Goal: Task Accomplishment & Management: Use online tool/utility

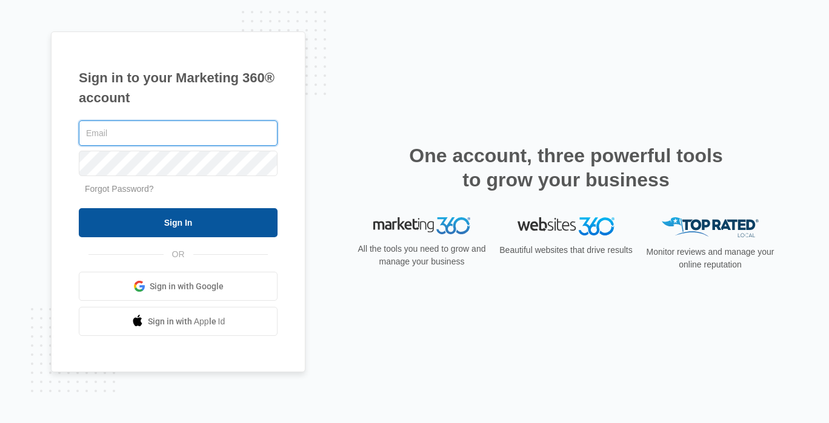
type input "[EMAIL_ADDRESS][DOMAIN_NAME]"
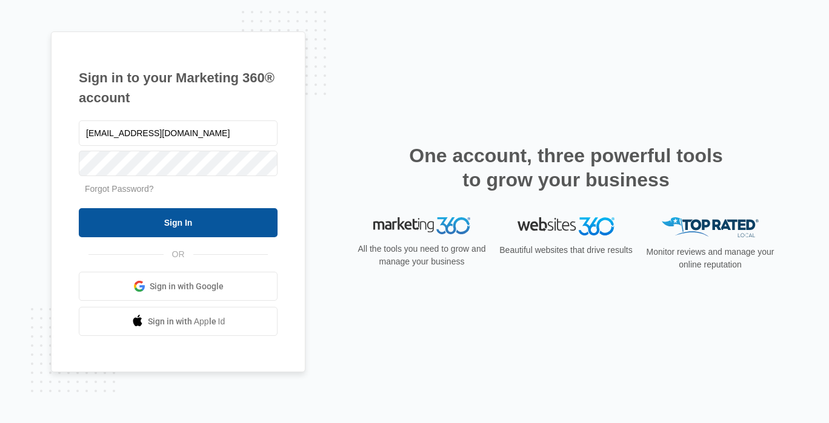
click at [200, 216] on input "Sign In" at bounding box center [178, 222] width 199 height 29
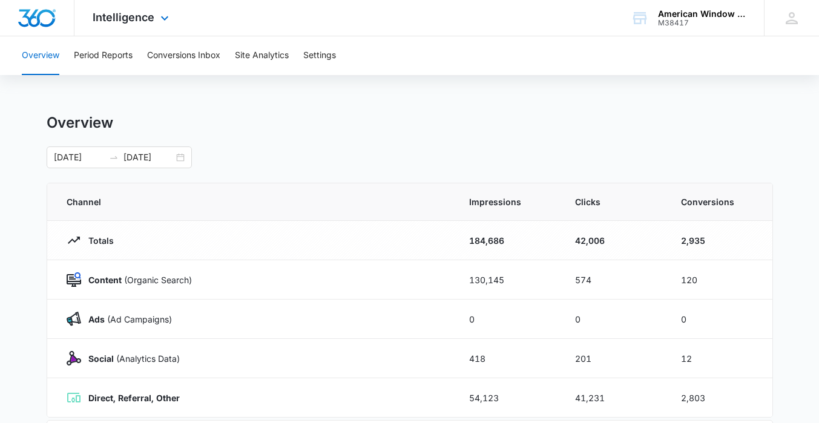
click at [144, 27] on div "Intelligence Apps Reputation Websites Forms CRM Email Social Payments POS Conte…" at bounding box center [132, 18] width 116 height 36
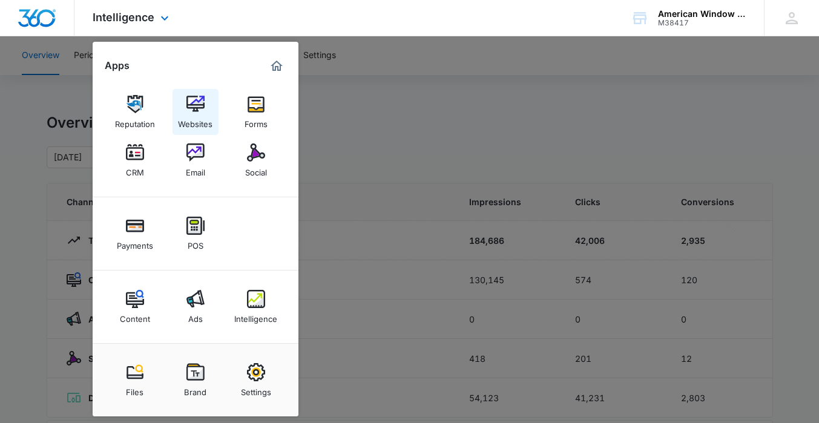
click at [190, 102] on img at bounding box center [196, 104] width 18 height 18
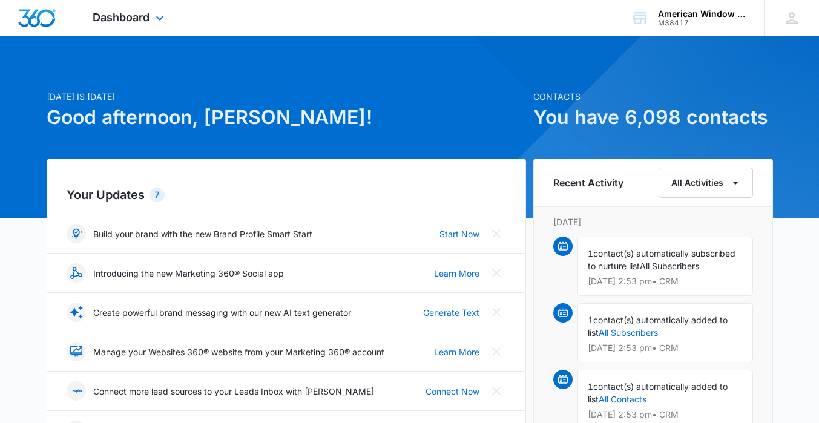
click at [142, 29] on div "Dashboard Apps Reputation Websites Forms CRM Email Social Payments POS Content …" at bounding box center [129, 18] width 111 height 36
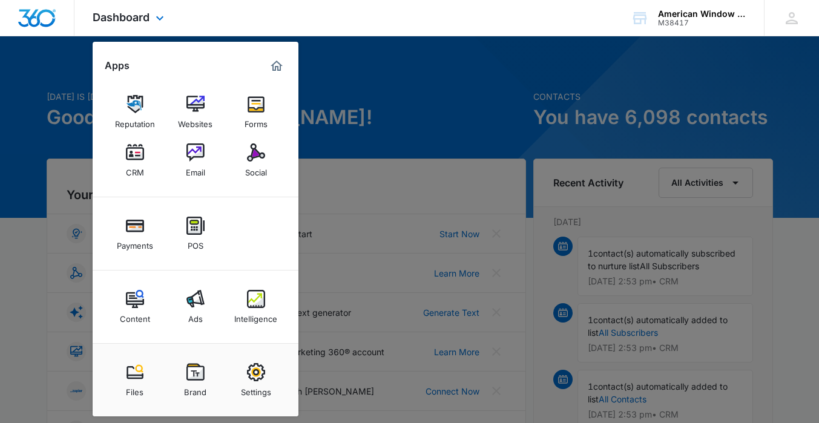
scroll to position [1, 0]
click at [189, 110] on img at bounding box center [196, 103] width 18 height 18
